Goal: Task Accomplishment & Management: Complete application form

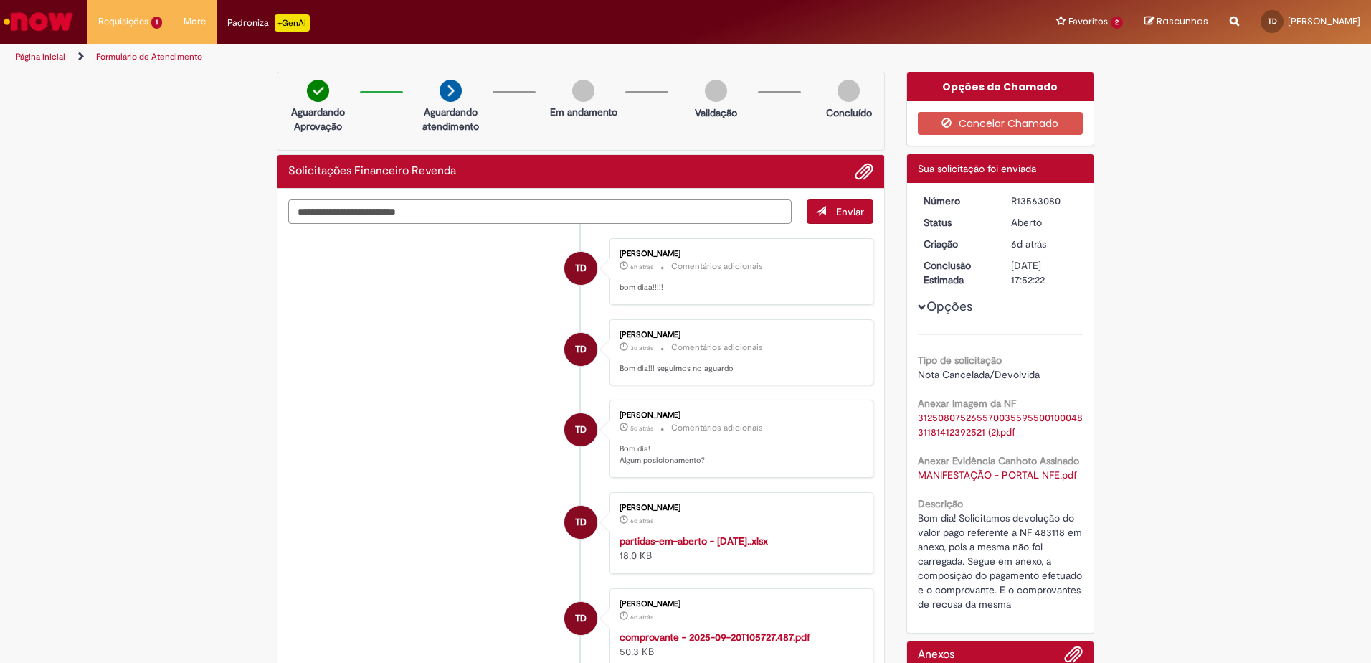
click at [465, 208] on textarea "Digite sua mensagem aqui..." at bounding box center [539, 211] width 503 height 24
type textarea "**********"
